Goal: Information Seeking & Learning: Learn about a topic

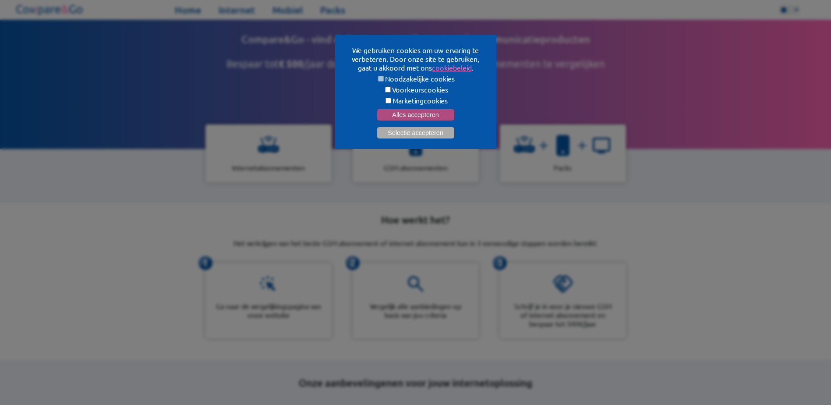
click at [413, 110] on button "Alles accepteren" at bounding box center [415, 114] width 77 height 11
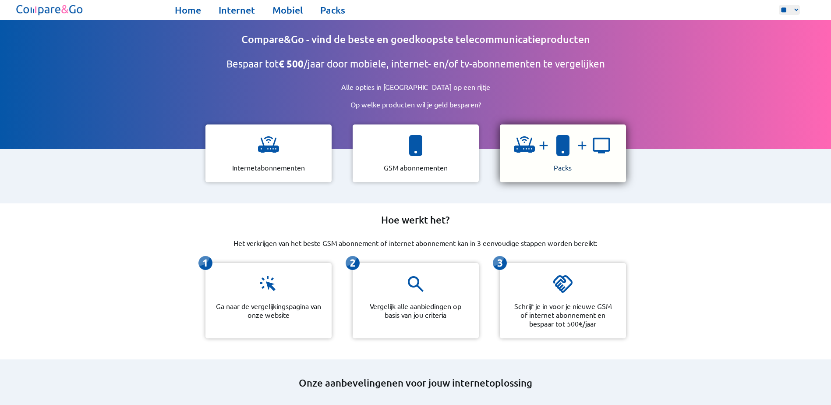
click at [561, 157] on div at bounding box center [563, 149] width 98 height 28
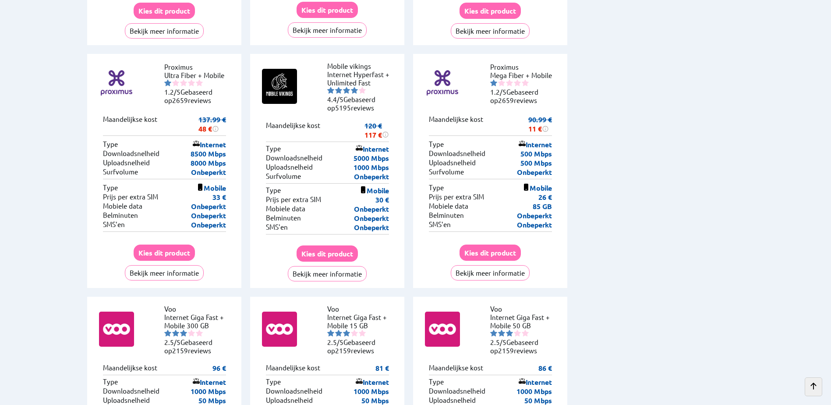
scroll to position [3987, 0]
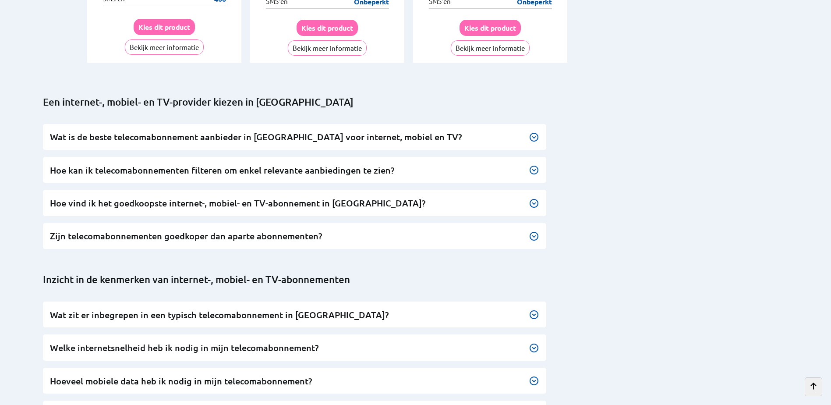
scroll to position [4119, 0]
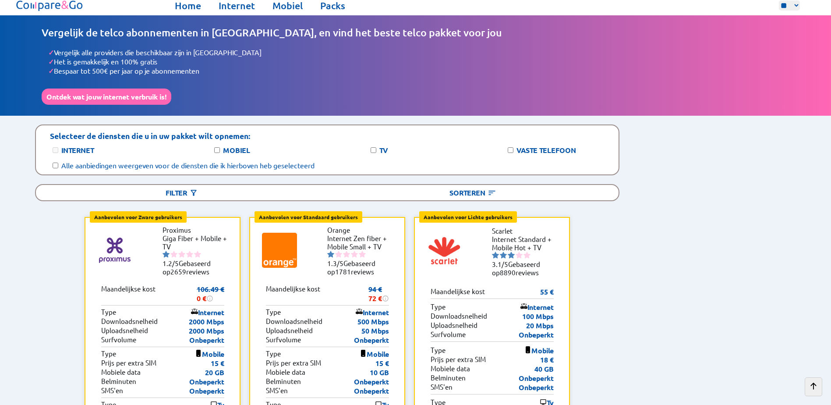
scroll to position [0, 0]
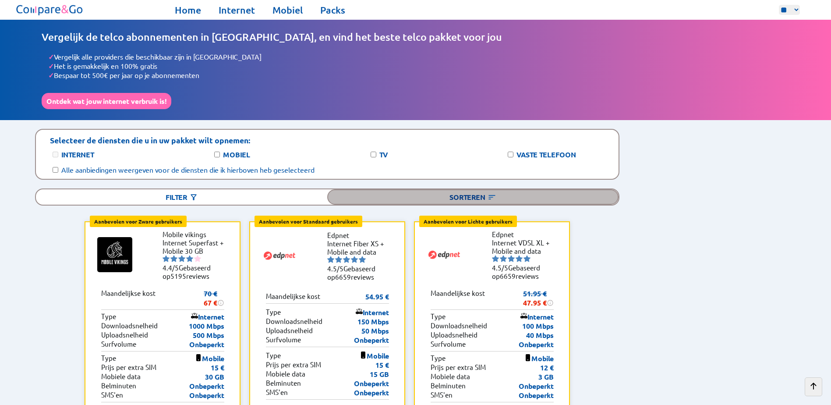
click at [493, 193] on img at bounding box center [492, 197] width 9 height 9
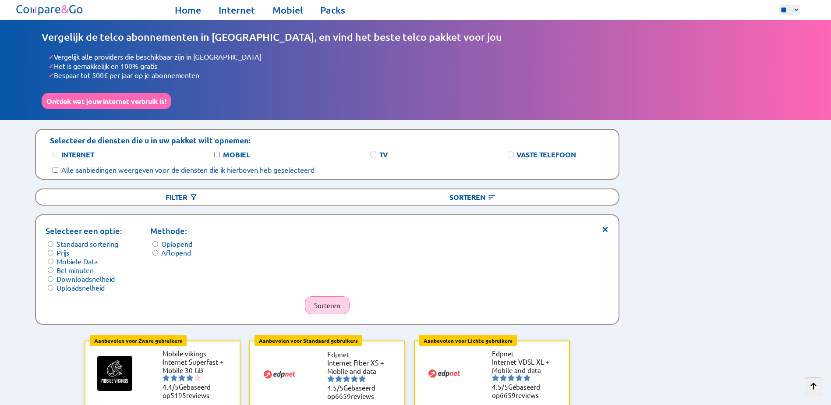
click at [316, 296] on button "Sorteren" at bounding box center [327, 305] width 45 height 18
